Goal: Complete application form: Complete application form

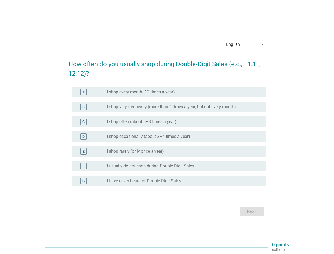
click at [167, 127] on div "C radio_button_unchecked I shop often (about 5–8 times a year)" at bounding box center [167, 121] width 197 height 15
click at [246, 44] on div "English" at bounding box center [242, 44] width 32 height 8
click at [167, 140] on div "D radio_button_unchecked I shop occasionally (about 2–4 times a year)" at bounding box center [169, 136] width 194 height 11
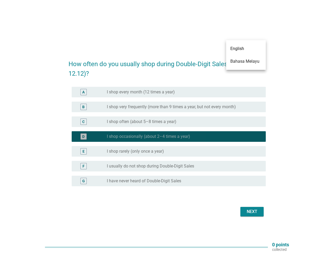
click at [167, 137] on label "I shop occasionally (about 2–4 times a year)" at bounding box center [148, 136] width 83 height 5
click at [169, 92] on label "I shop every month (12 times a year)" at bounding box center [141, 91] width 68 height 5
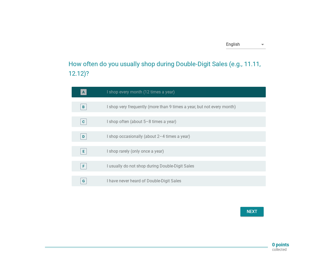
click at [141, 92] on label "I shop every month (12 times a year)" at bounding box center [141, 91] width 68 height 5
click at [169, 107] on label "I shop very frequently (more than 9 times a year, but not every month)" at bounding box center [171, 106] width 129 height 5
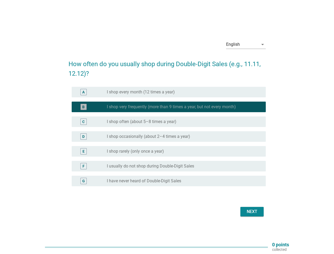
click at [171, 107] on label "I shop very frequently (more than 9 times a year, but not every month)" at bounding box center [171, 106] width 129 height 5
click at [169, 122] on label "I shop often (about 5–8 times a year)" at bounding box center [142, 121] width 70 height 5
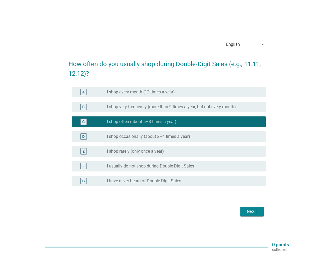
click at [142, 122] on label "I shop often (about 5–8 times a year)" at bounding box center [142, 121] width 70 height 5
